Goal: Check status: Check status

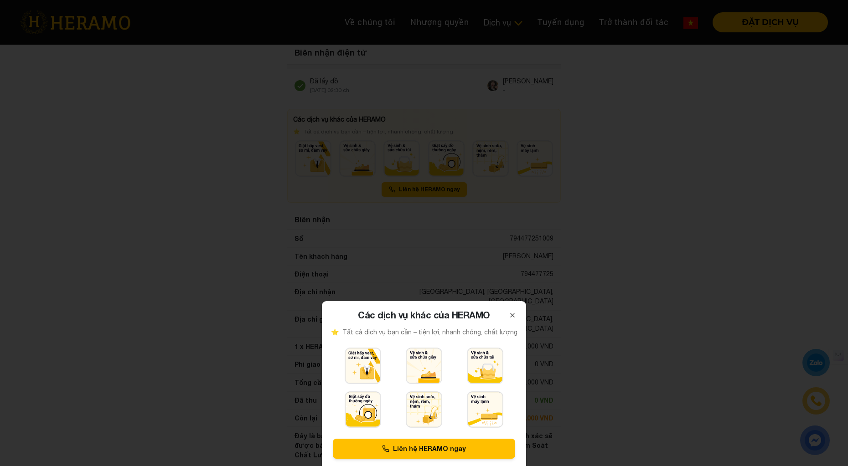
click at [512, 321] on div "Close Các dịch vụ khác của HERAMO ⭐ Tất cả dịch vụ bạn cần – tiện lợi, nhanh ch…" at bounding box center [424, 320] width 204 height 39
click at [512, 318] on icon at bounding box center [512, 315] width 7 height 7
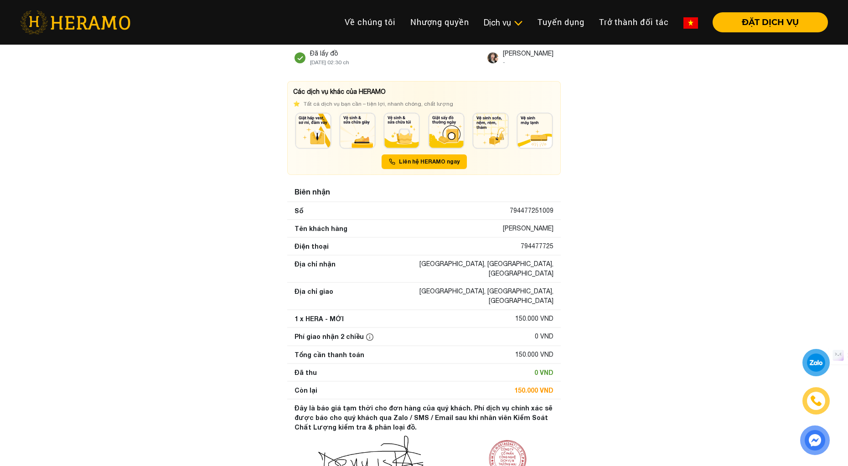
scroll to position [24, 0]
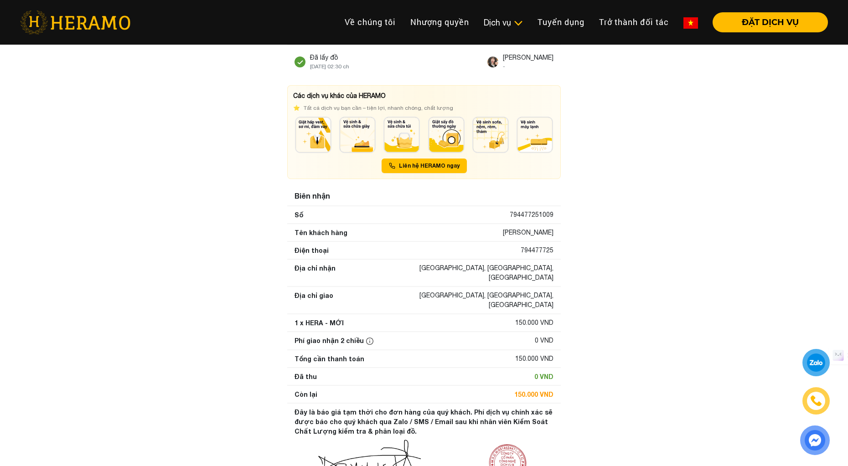
click at [530, 210] on div "794477251009" at bounding box center [532, 215] width 44 height 10
copy div "794477251009"
click at [534, 250] on div "794477725" at bounding box center [537, 251] width 33 height 10
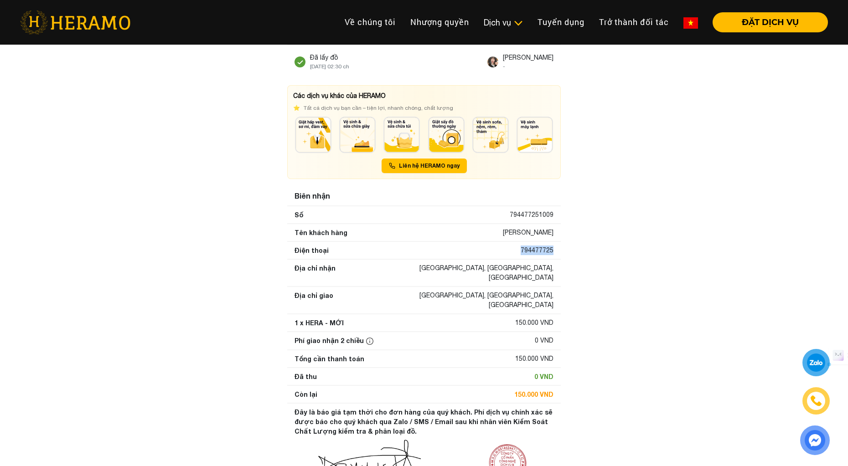
copy div "794477725"
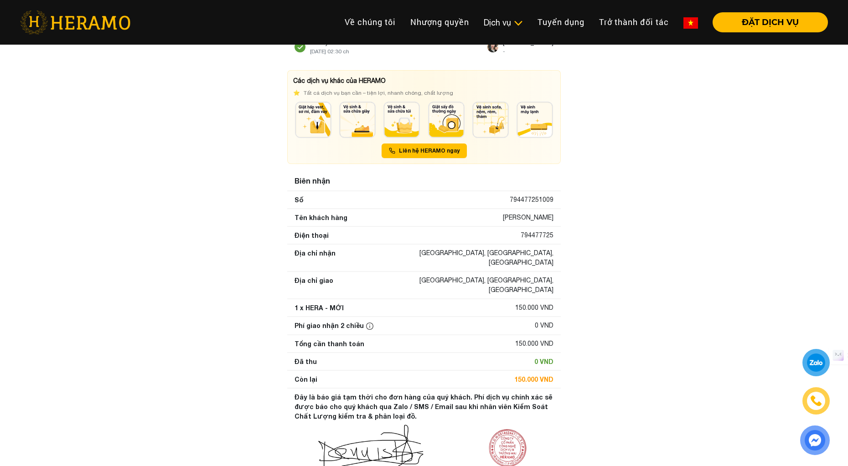
scroll to position [0, 0]
